Goal: Task Accomplishment & Management: Manage account settings

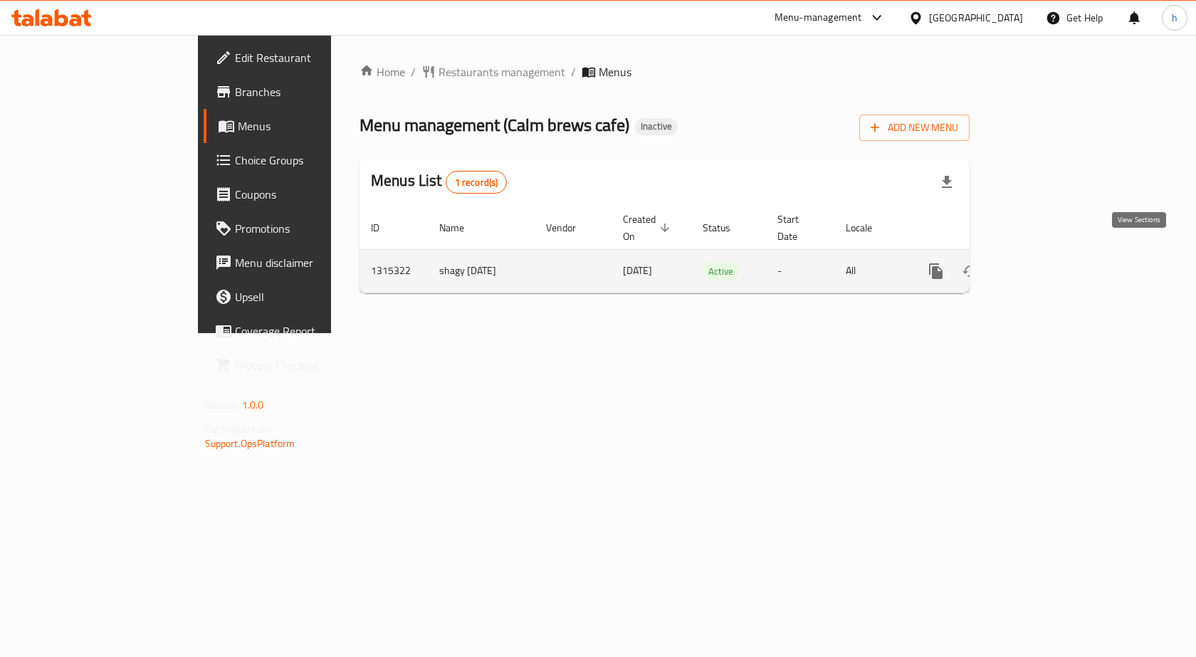
click at [1056, 254] on link "enhanced table" at bounding box center [1039, 271] width 34 height 34
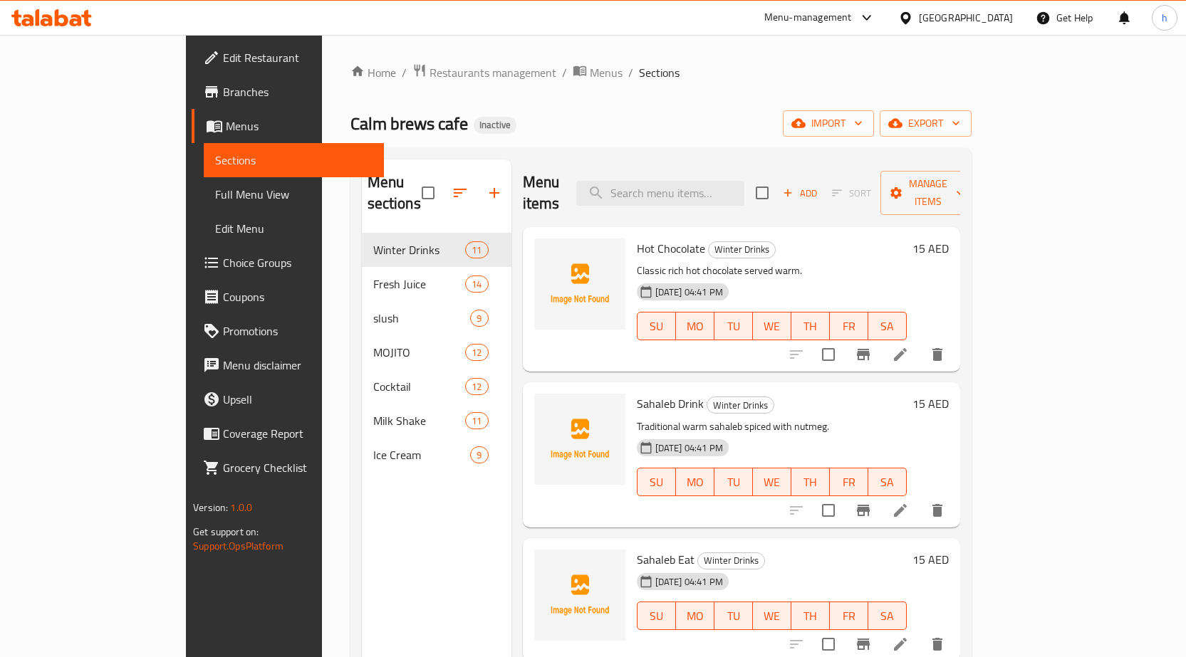
click at [223, 259] on span "Choice Groups" at bounding box center [298, 262] width 150 height 17
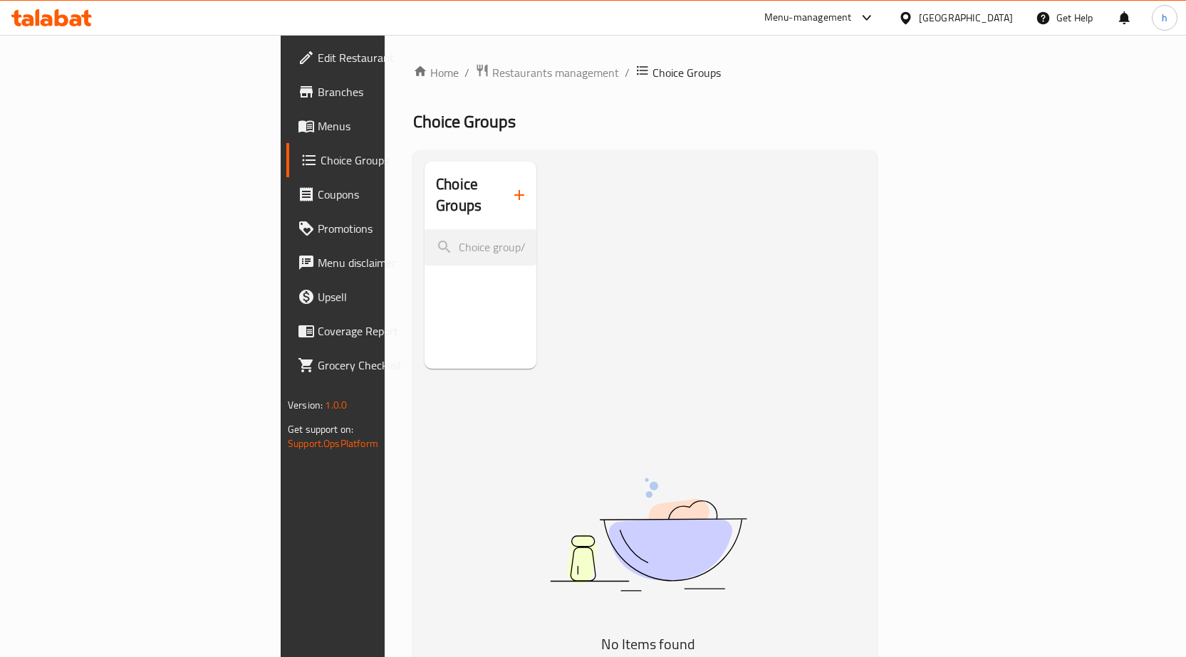
click at [502, 194] on button "button" at bounding box center [519, 195] width 34 height 34
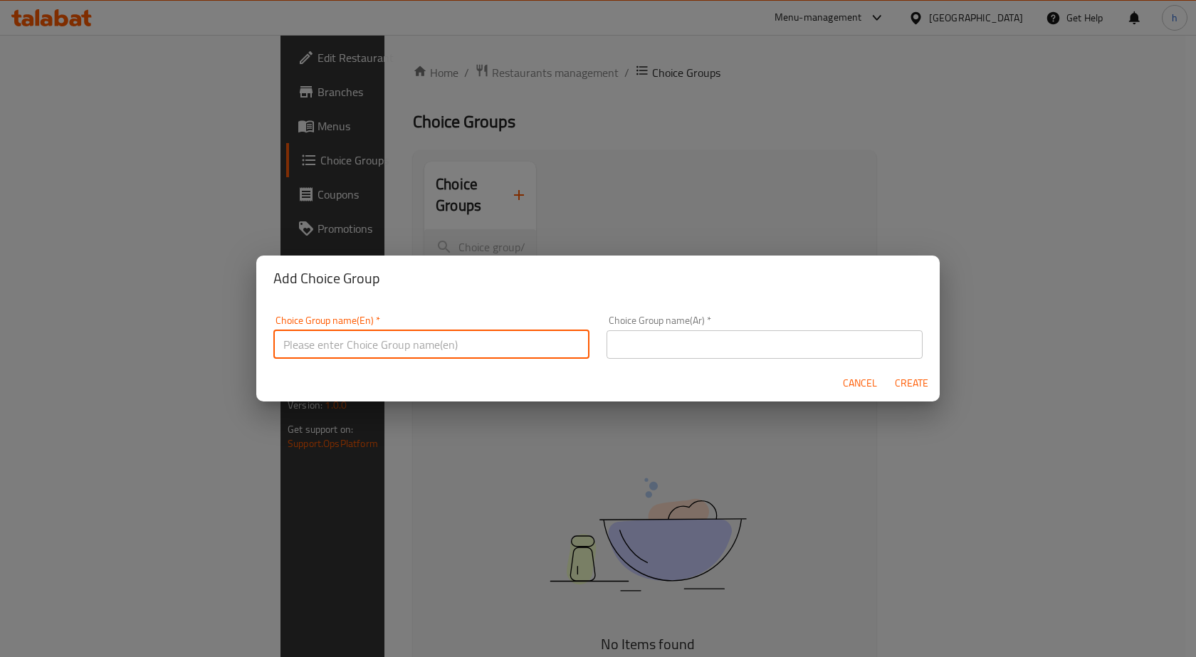
click at [439, 353] on input "text" at bounding box center [431, 344] width 316 height 28
type input "Your Choice Of"
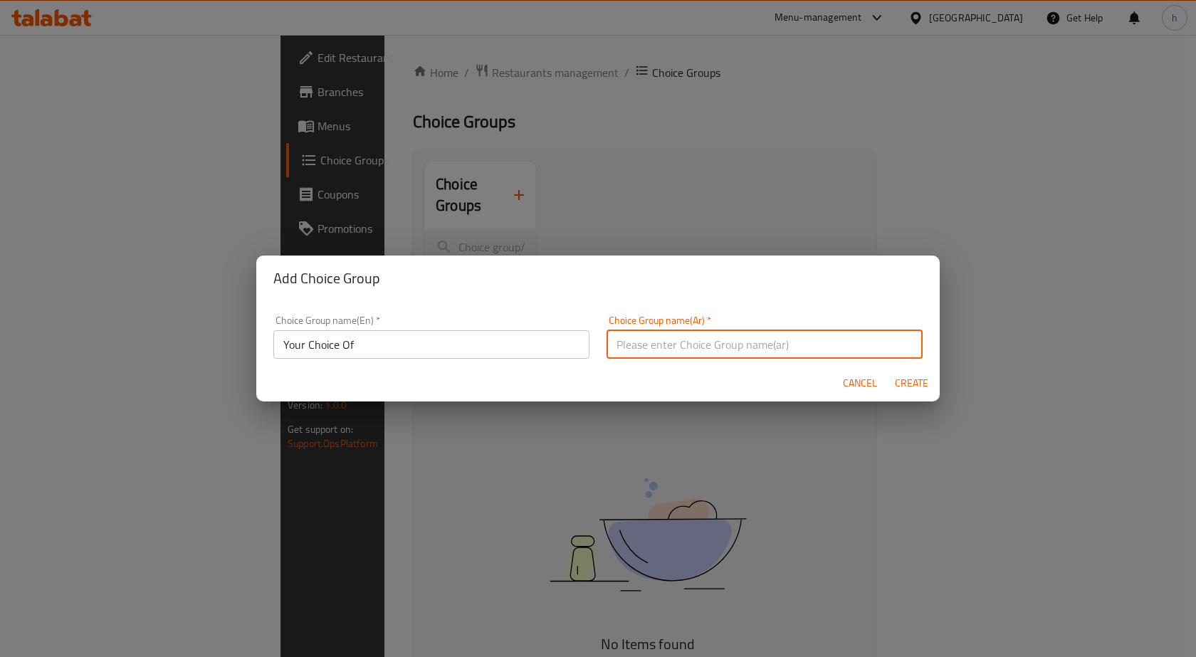
click at [659, 340] on input "text" at bounding box center [765, 344] width 316 height 28
type input "اختيارك من"
click at [905, 387] on span "Create" at bounding box center [911, 384] width 34 height 18
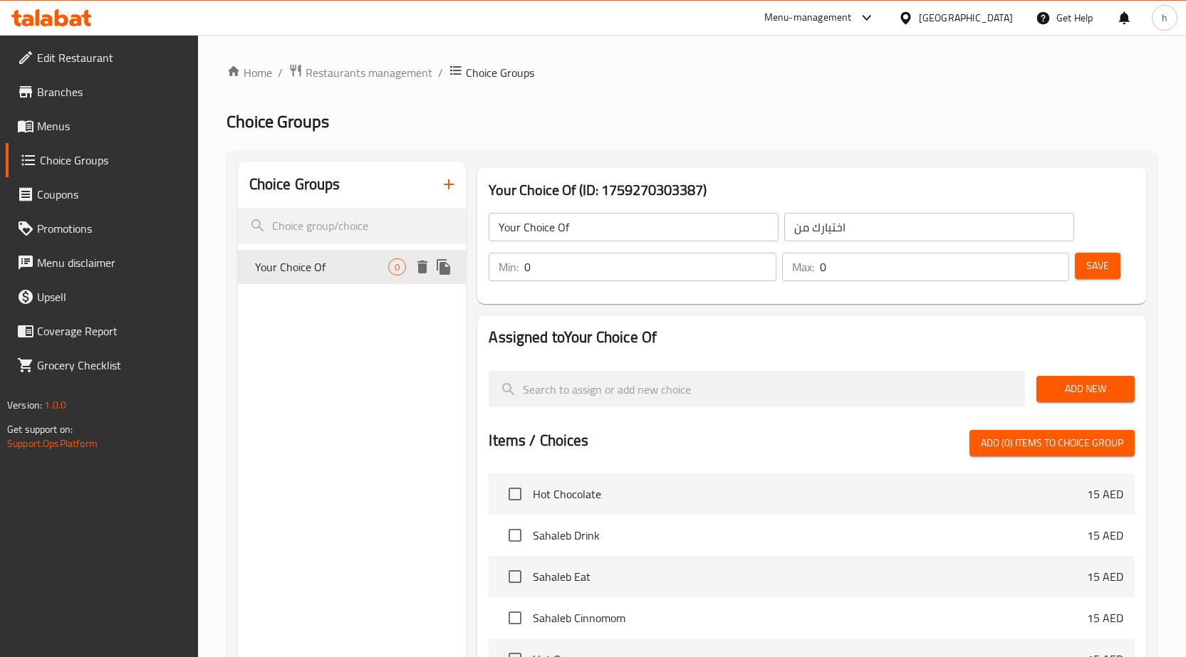
click at [424, 268] on icon "delete" at bounding box center [422, 267] width 10 height 13
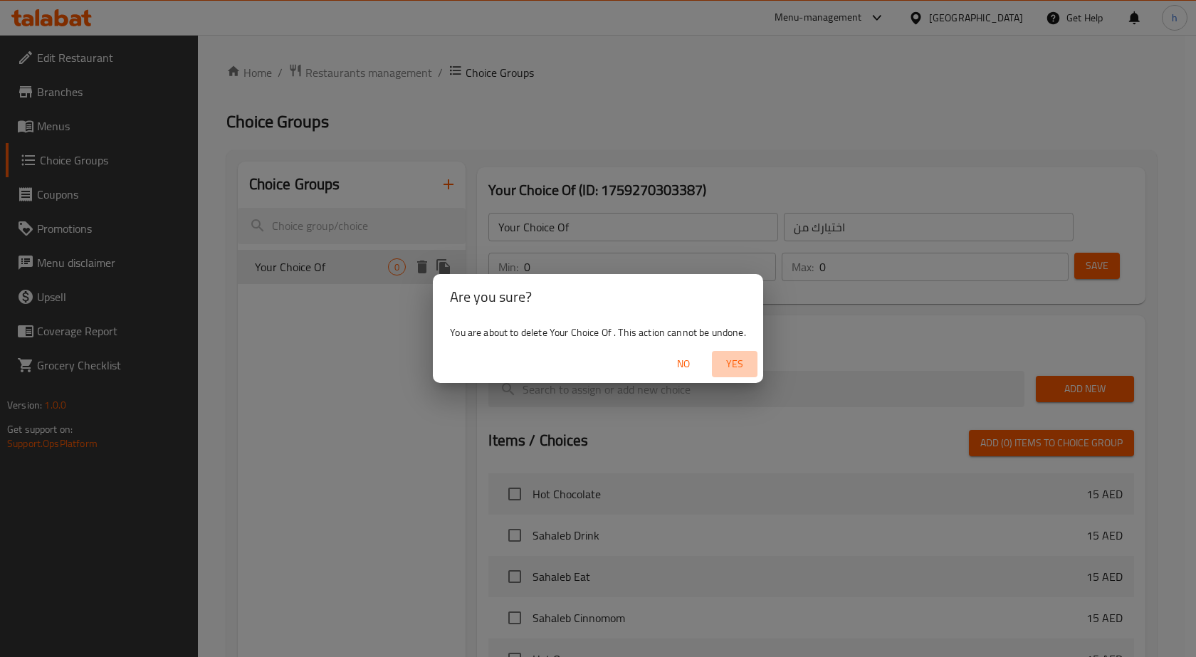
click at [735, 361] on span "Yes" at bounding box center [735, 364] width 34 height 18
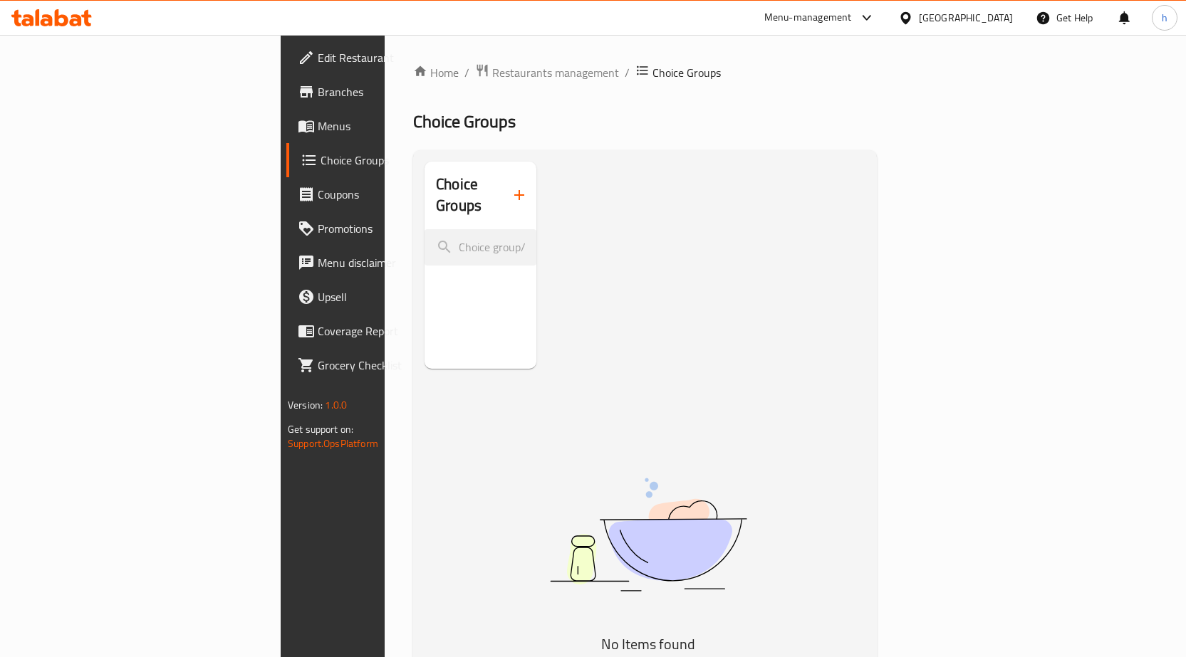
click at [753, 150] on div "Choice Groups No Items found" at bounding box center [645, 490] width 464 height 680
click at [318, 127] on span "Menus" at bounding box center [393, 126] width 150 height 17
